Goal: Task Accomplishment & Management: Use online tool/utility

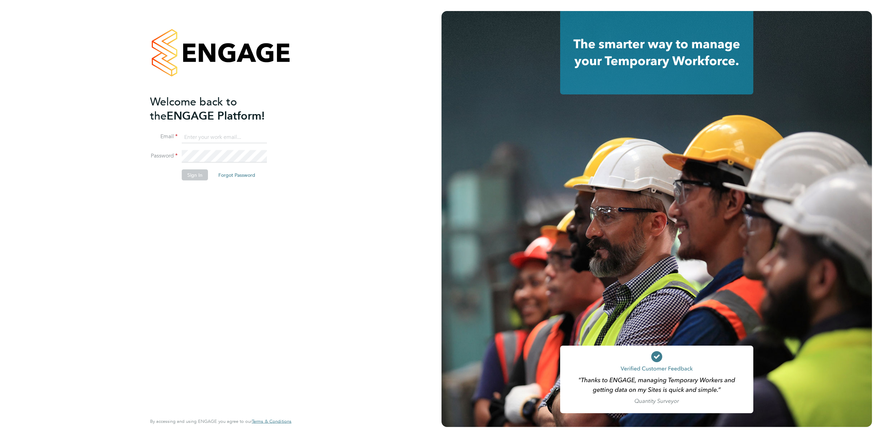
type input "helpdesk@wills-security.co.uk"
click at [200, 171] on button "Sign In" at bounding box center [195, 175] width 26 height 11
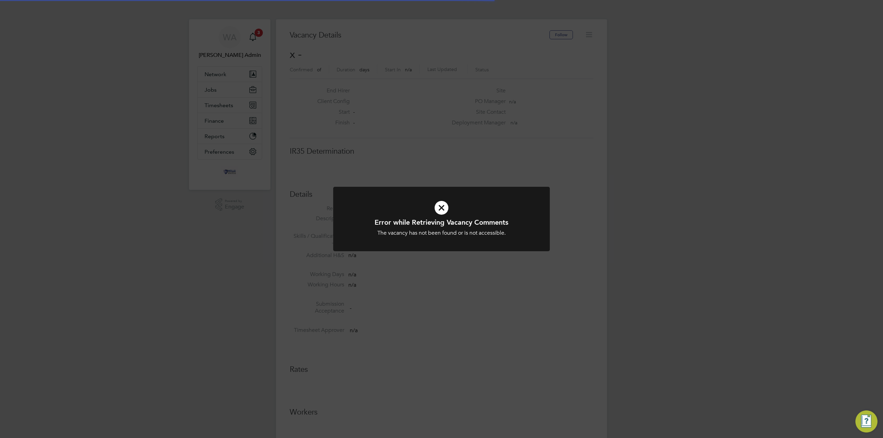
scroll to position [11, 149]
click at [436, 178] on div "Error while Retrieving Vacancy Comments The vacancy has not been found or is no…" at bounding box center [441, 219] width 883 height 438
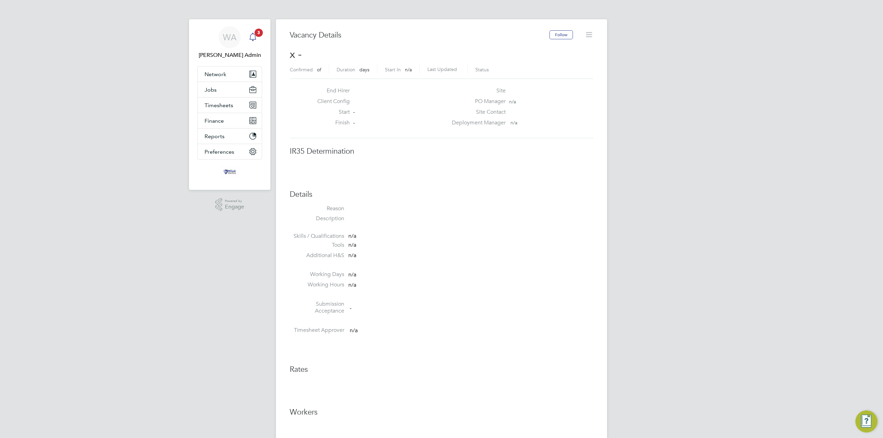
click at [255, 28] on link "Notifications 3" at bounding box center [253, 37] width 14 height 22
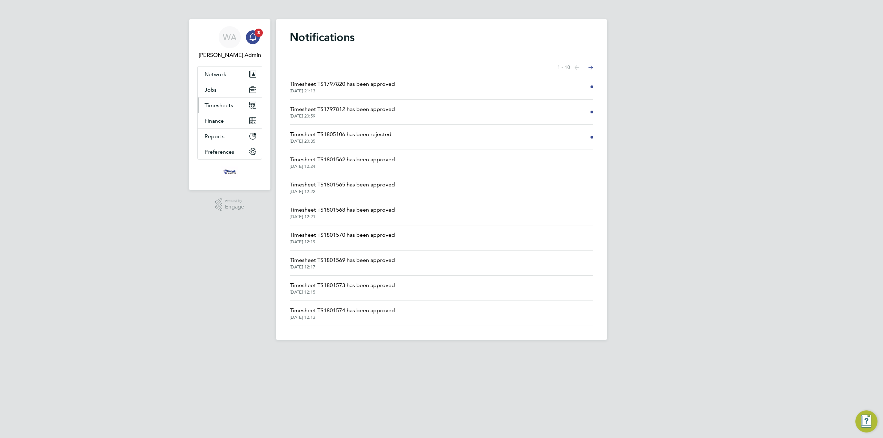
click at [225, 107] on span "Timesheets" at bounding box center [219, 105] width 29 height 7
click at [218, 123] on link "Timesheets" at bounding box center [219, 122] width 29 height 7
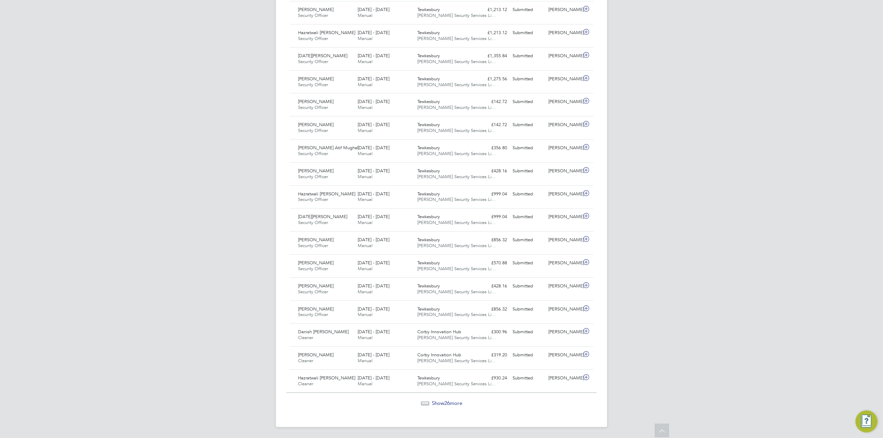
click at [447, 402] on span "26" at bounding box center [447, 403] width 6 height 7
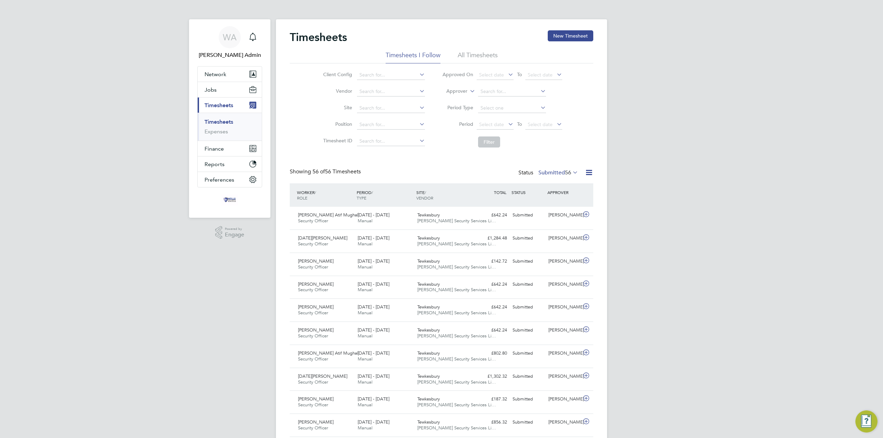
click at [588, 175] on icon at bounding box center [589, 172] width 9 height 9
click at [559, 200] on li "Download Timesheets Report" at bounding box center [546, 203] width 91 height 10
